Goal: Transaction & Acquisition: Purchase product/service

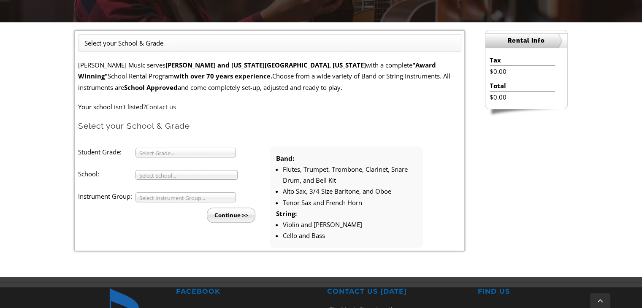
scroll to position [211, 0]
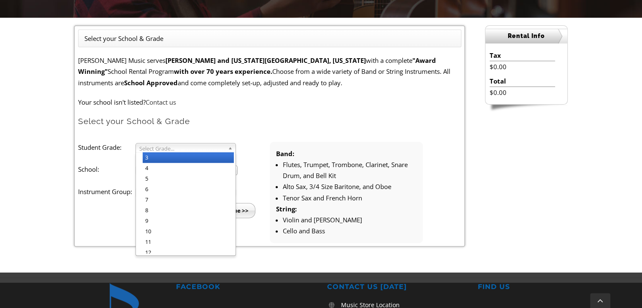
drag, startPoint x: 229, startPoint y: 146, endPoint x: 223, endPoint y: 144, distance: 5.6
click at [228, 146] on b at bounding box center [232, 147] width 8 height 9
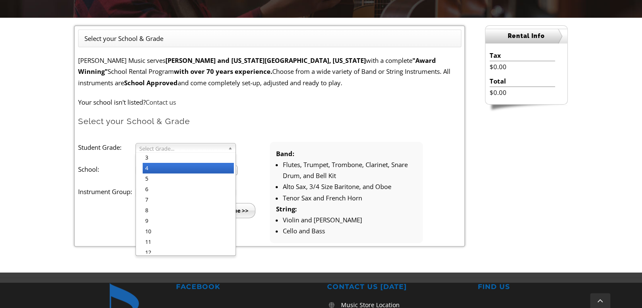
click at [189, 169] on li "4" at bounding box center [188, 168] width 91 height 11
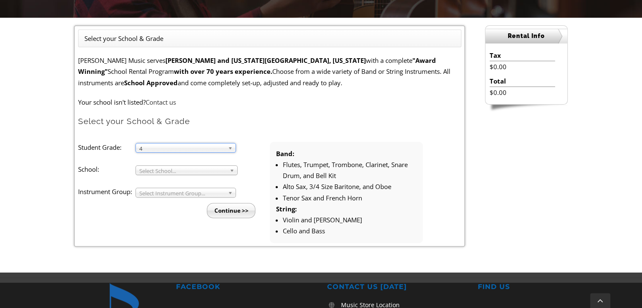
click at [188, 169] on span "Select School..." at bounding box center [182, 171] width 87 height 10
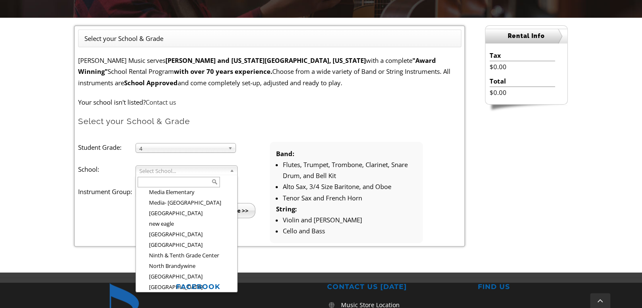
scroll to position [931, 0]
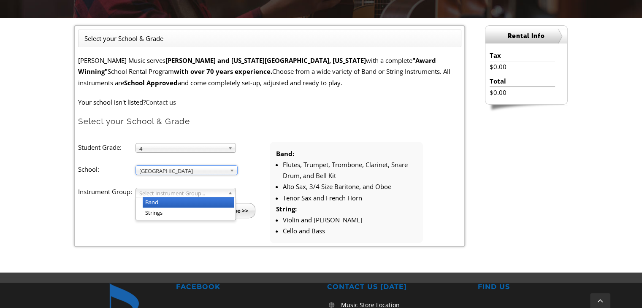
click at [203, 192] on span "Select Instrument Group..." at bounding box center [181, 193] width 85 height 10
click at [191, 208] on li "Strings" at bounding box center [188, 213] width 91 height 11
click at [228, 211] on input "Continue >>" at bounding box center [231, 210] width 49 height 15
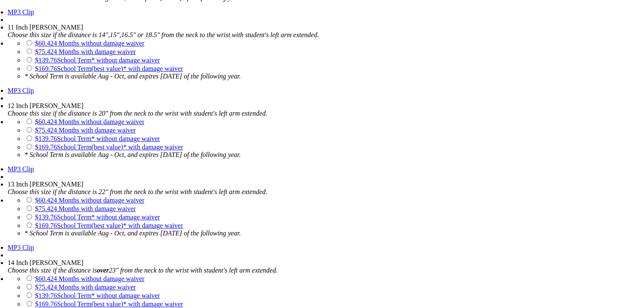
scroll to position [1013, 0]
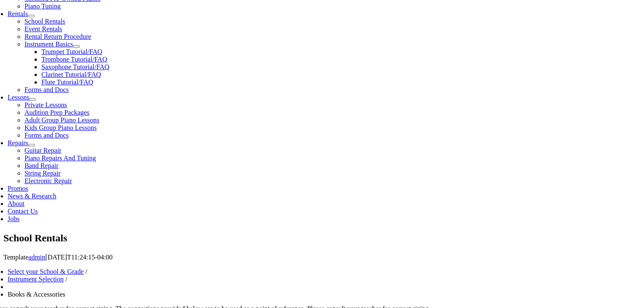
scroll to position [253, 0]
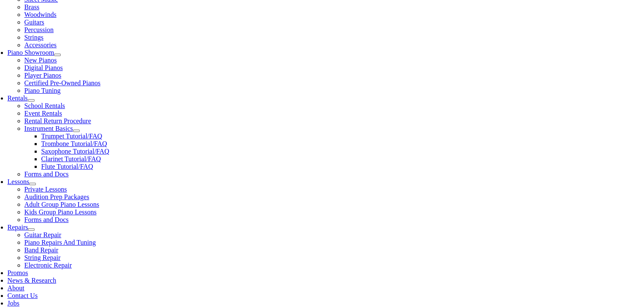
type input "B"
type input "1"
type input "Brayden"
type input "Nolan"
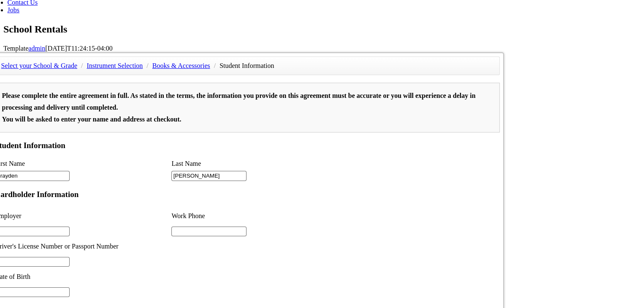
scroll to position [548, 0]
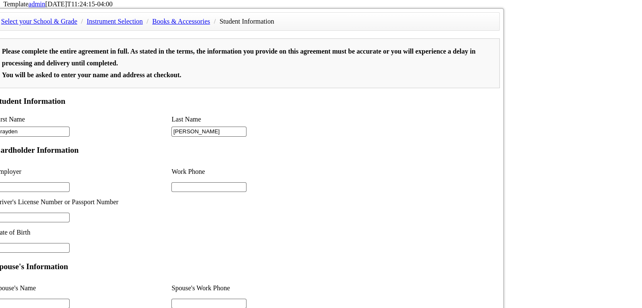
drag, startPoint x: 177, startPoint y: 213, endPoint x: 317, endPoint y: 49, distance: 215.7
type input "1"
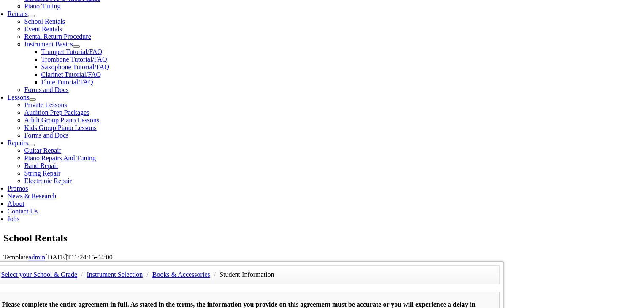
scroll to position [253, 0]
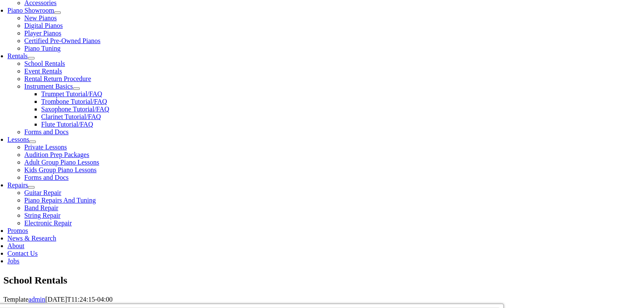
type input "2156206135"
type input "23603958"
type input "mm/dd/yyyy"
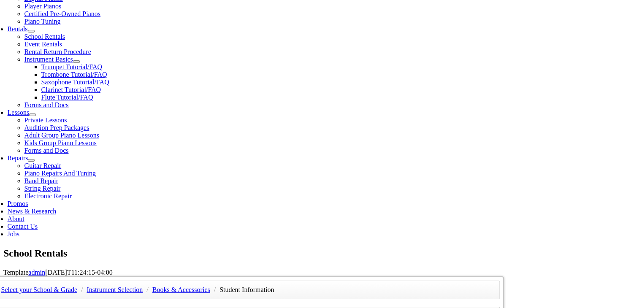
scroll to position [295, 0]
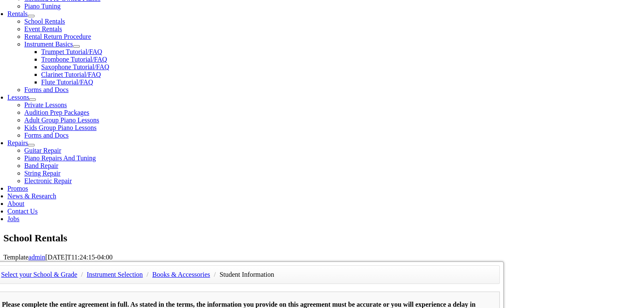
type input "B"
type input "[PERSON_NAME]"
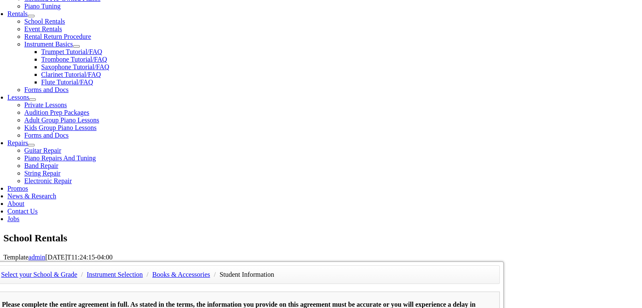
type input "[DATE]"
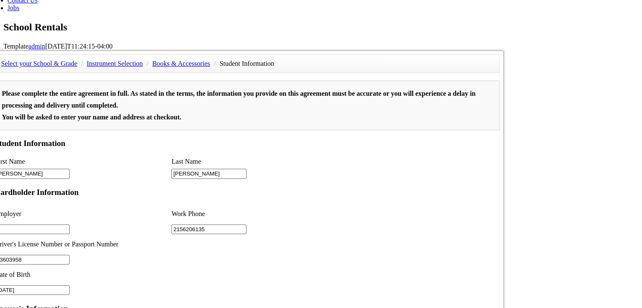
scroll to position [591, 0]
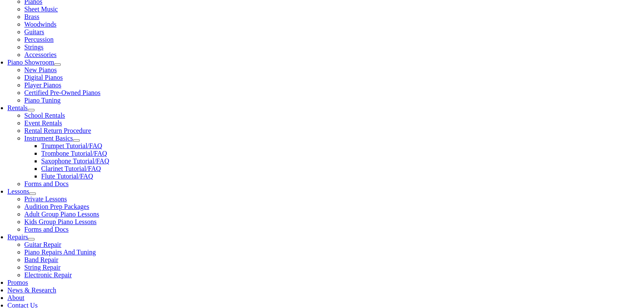
scroll to position [127, 0]
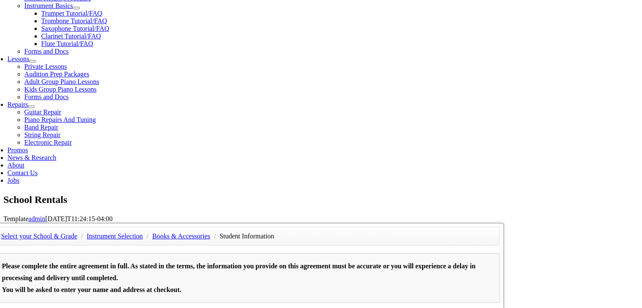
scroll to position [338, 0]
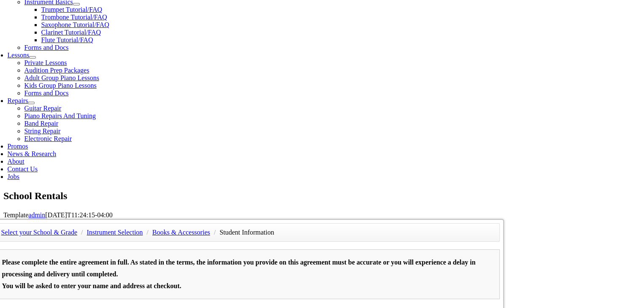
type input "ECM"
type input "<"
type input "m"
type input "Michael Nolan"
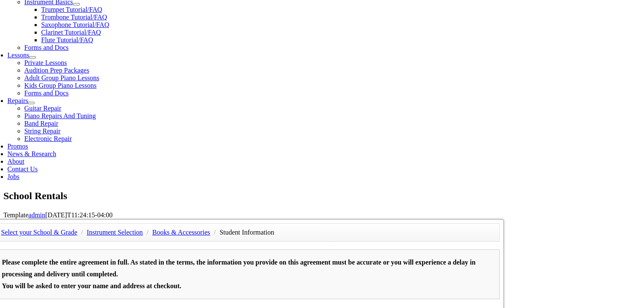
type input "2157581655"
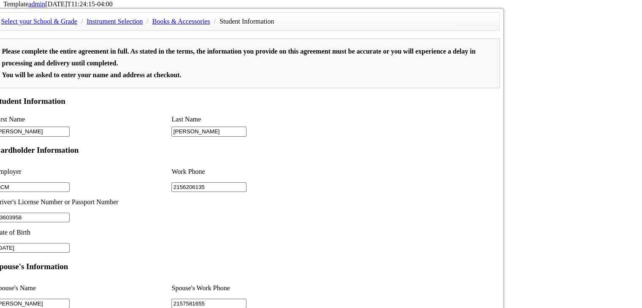
type input "Vector"
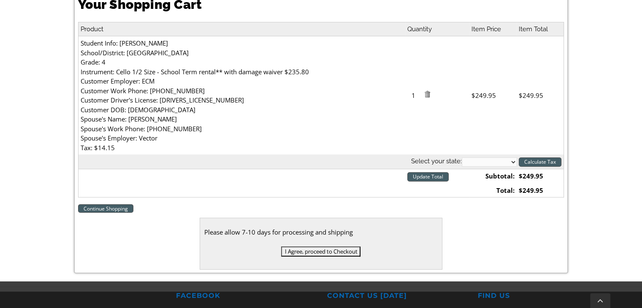
scroll to position [211, 0]
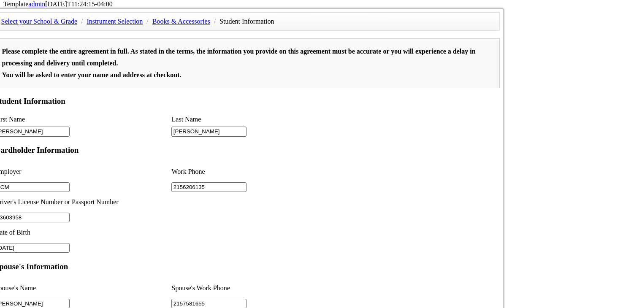
type input "1"
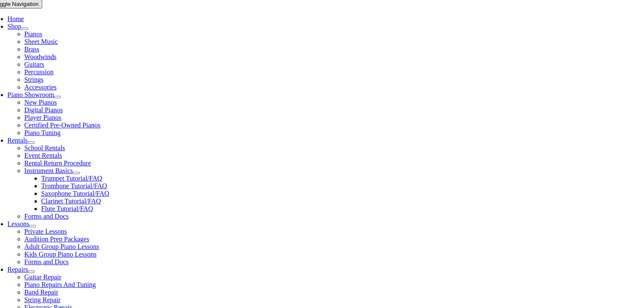
scroll to position [169, 0]
type input "K"
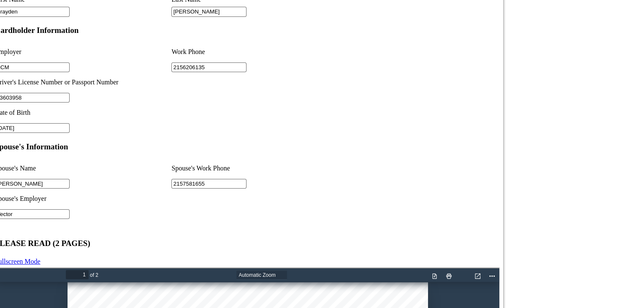
scroll to position [675, 0]
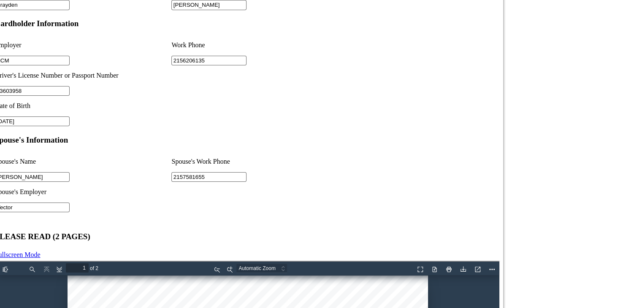
type input "Brayden"
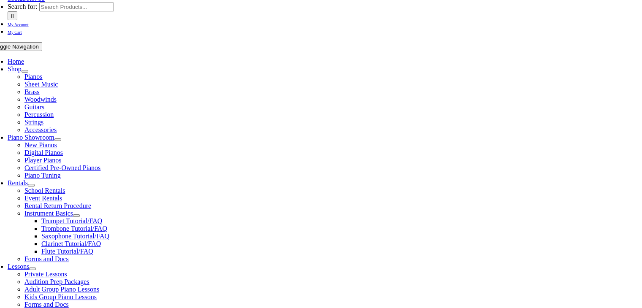
scroll to position [127, 0]
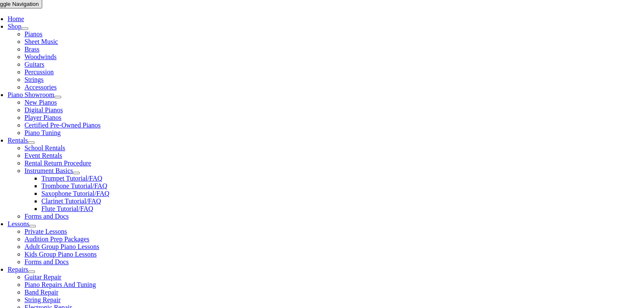
scroll to position [253, 0]
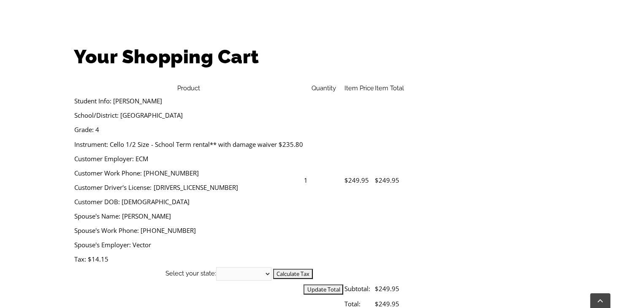
scroll to position [253, 0]
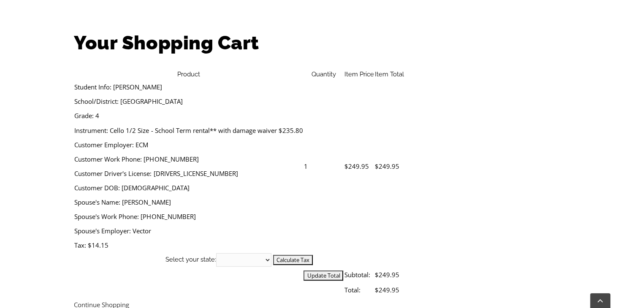
click at [335, 303] on input "I Agree, proceed to Checkout" at bounding box center [320, 308] width 84 height 10
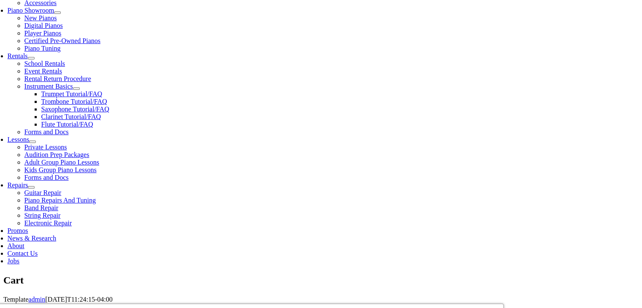
scroll to position [295, 0]
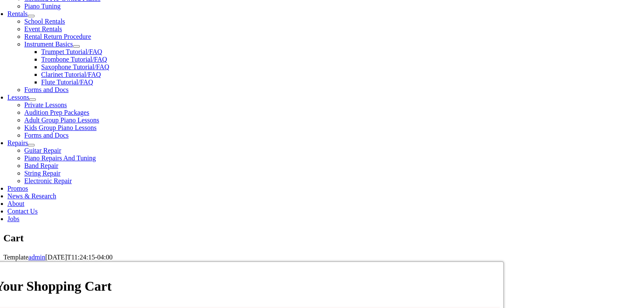
select select "PA"
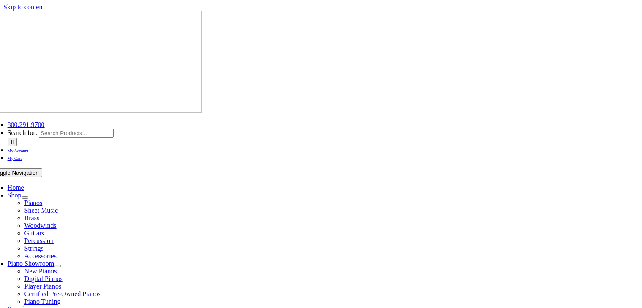
select select "PA"
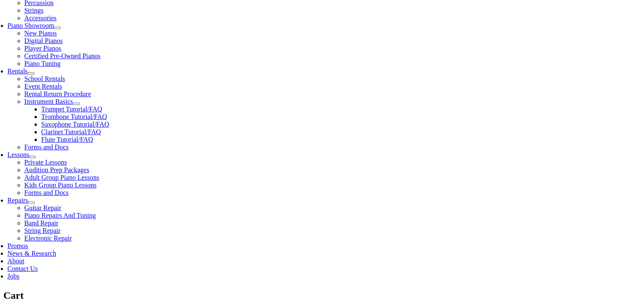
scroll to position [253, 0]
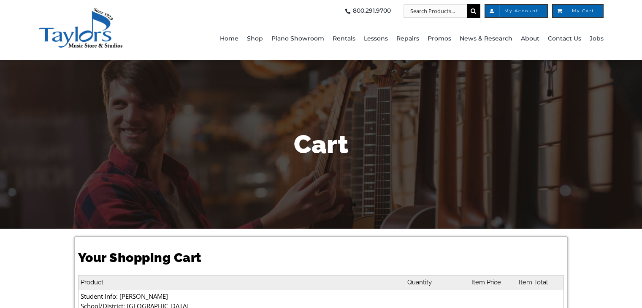
select select "PA"
click at [435, 177] on div "Cart" at bounding box center [321, 144] width 494 height 169
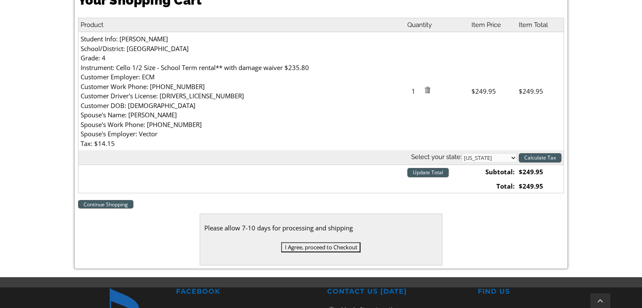
scroll to position [295, 0]
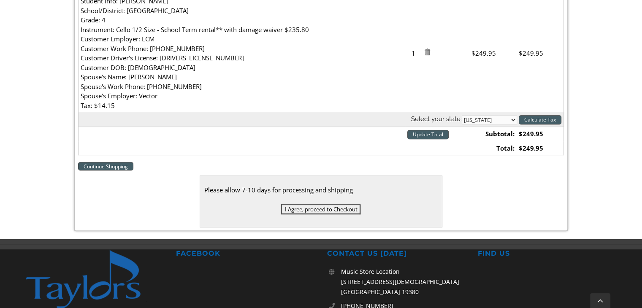
click at [313, 210] on input "I Agree, proceed to Checkout" at bounding box center [320, 209] width 79 height 10
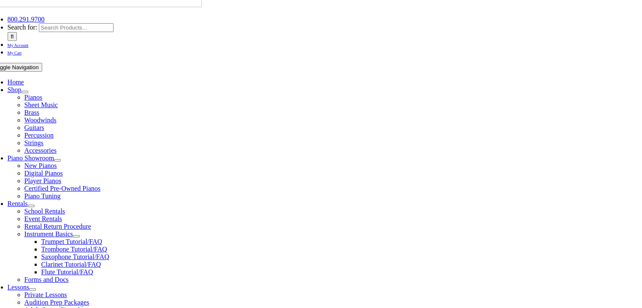
scroll to position [127, 0]
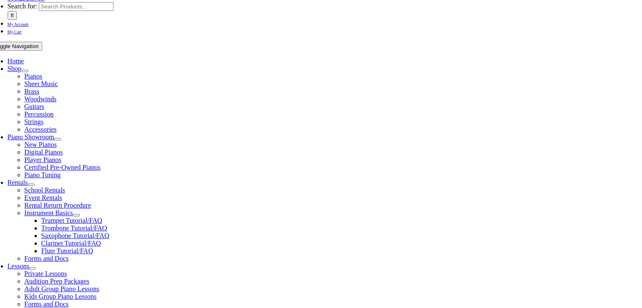
type input "[EMAIL_ADDRESS][DOMAIN_NAME]"
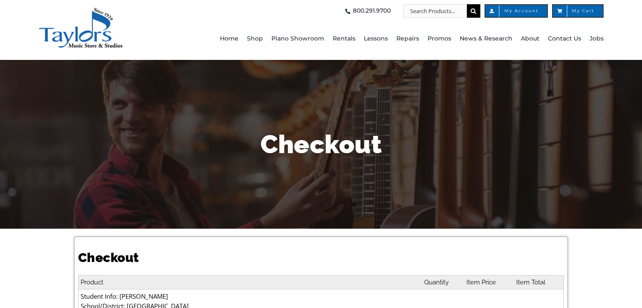
select select
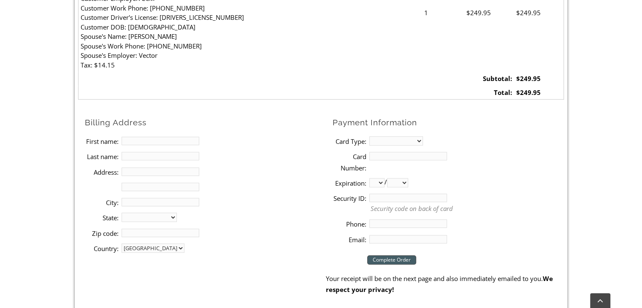
scroll to position [338, 0]
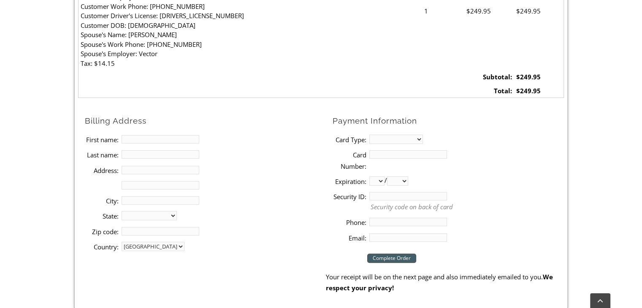
click at [135, 140] on input "First name:" at bounding box center [161, 139] width 78 height 8
type input "[PERSON_NAME]"
type input "A [PERSON_NAME]"
type input "[STREET_ADDRESS]"
type input "Cheyney"
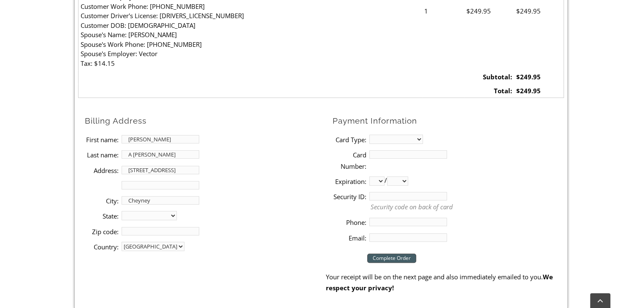
select select "PA"
type input "19319"
type input "2156206135"
type input "[EMAIL_ADDRESS][DOMAIN_NAME]"
click at [419, 138] on select "MasterCard Visa American Express Discover" at bounding box center [396, 139] width 54 height 9
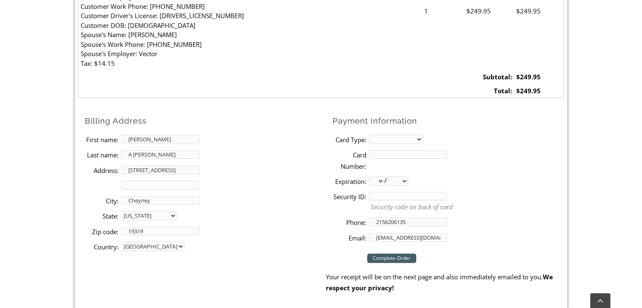
select select "visa"
click at [369, 135] on select "MasterCard Visa American Express Discover" at bounding box center [396, 139] width 54 height 9
click at [403, 154] on input "Card Number:" at bounding box center [408, 154] width 78 height 8
type input "[CREDIT_CARD_NUMBER]"
select select "09"
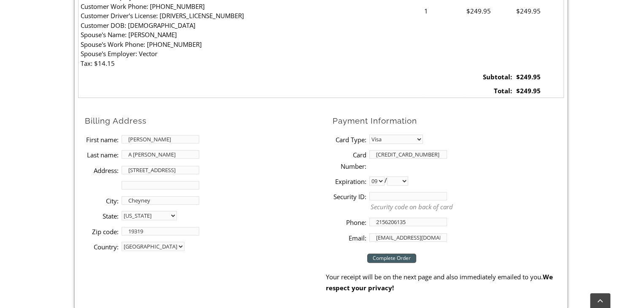
select select "2027"
type input "504"
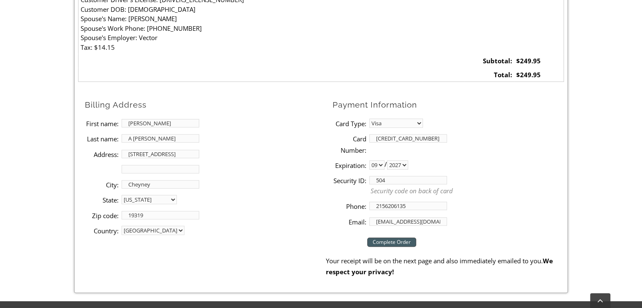
scroll to position [380, 0]
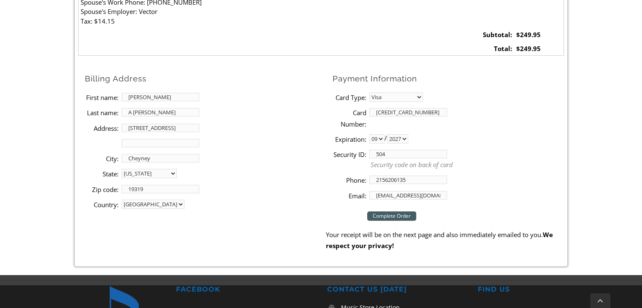
click at [396, 215] on input "Complete Order" at bounding box center [391, 215] width 49 height 9
